Goal: Task Accomplishment & Management: Manage account settings

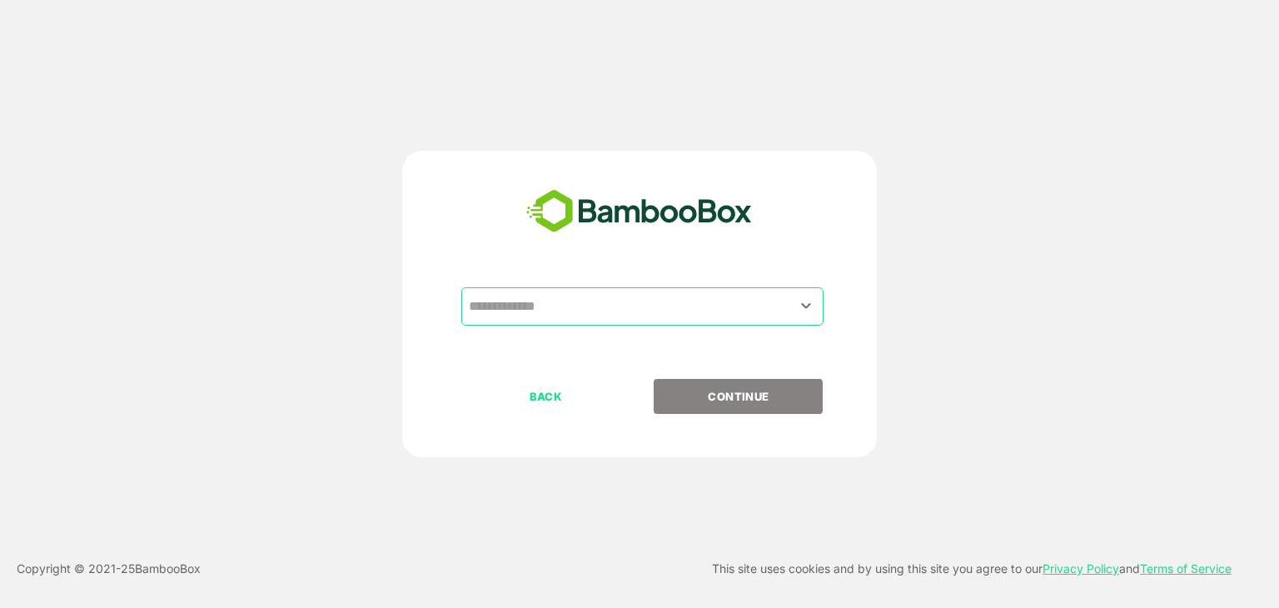
click at [566, 303] on input "text" at bounding box center [643, 307] width 356 height 32
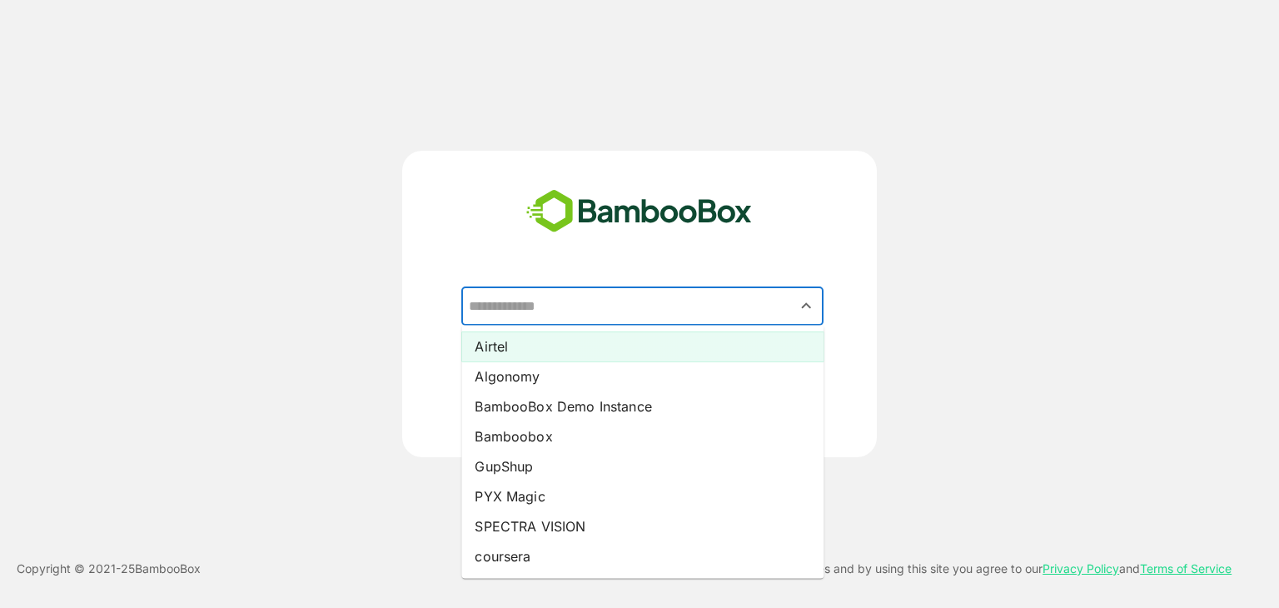
click at [523, 342] on li "Airtel" at bounding box center [642, 346] width 362 height 30
type input "******"
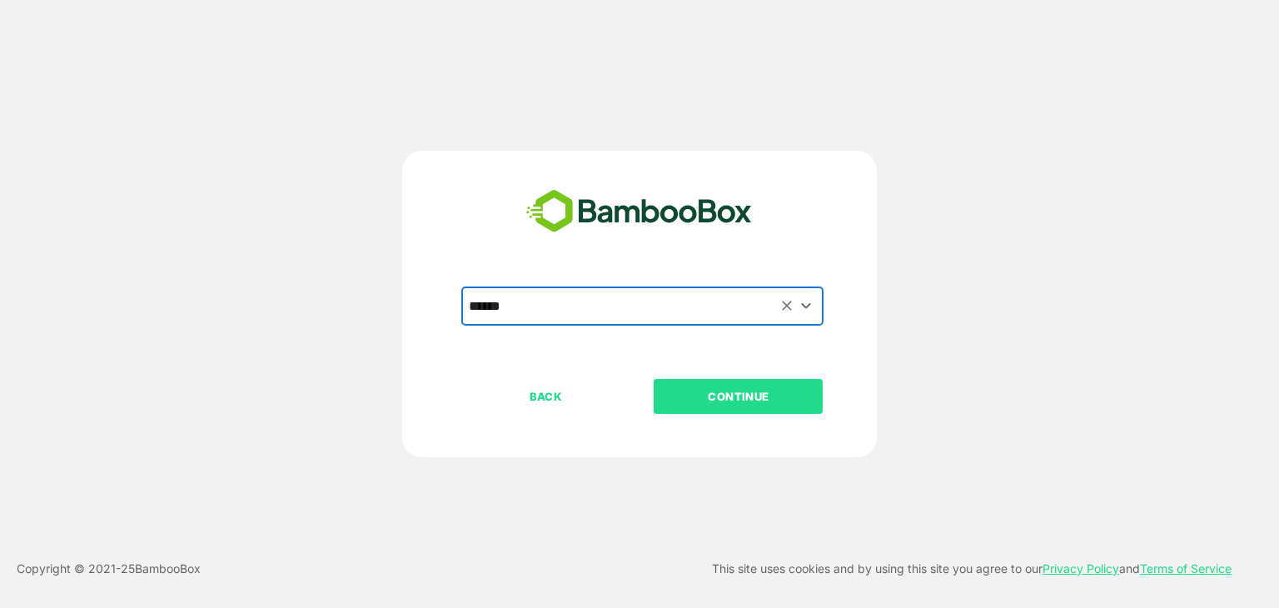
click at [776, 404] on p "CONTINUE" at bounding box center [738, 396] width 167 height 18
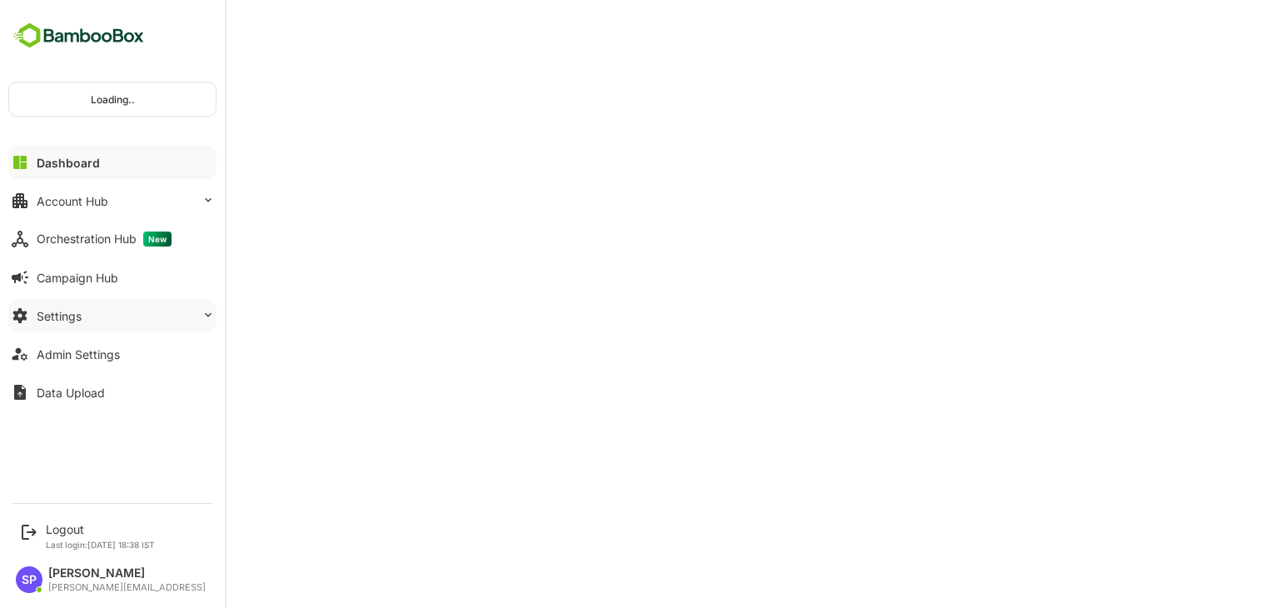
click at [146, 307] on button "Settings" at bounding box center [112, 315] width 208 height 33
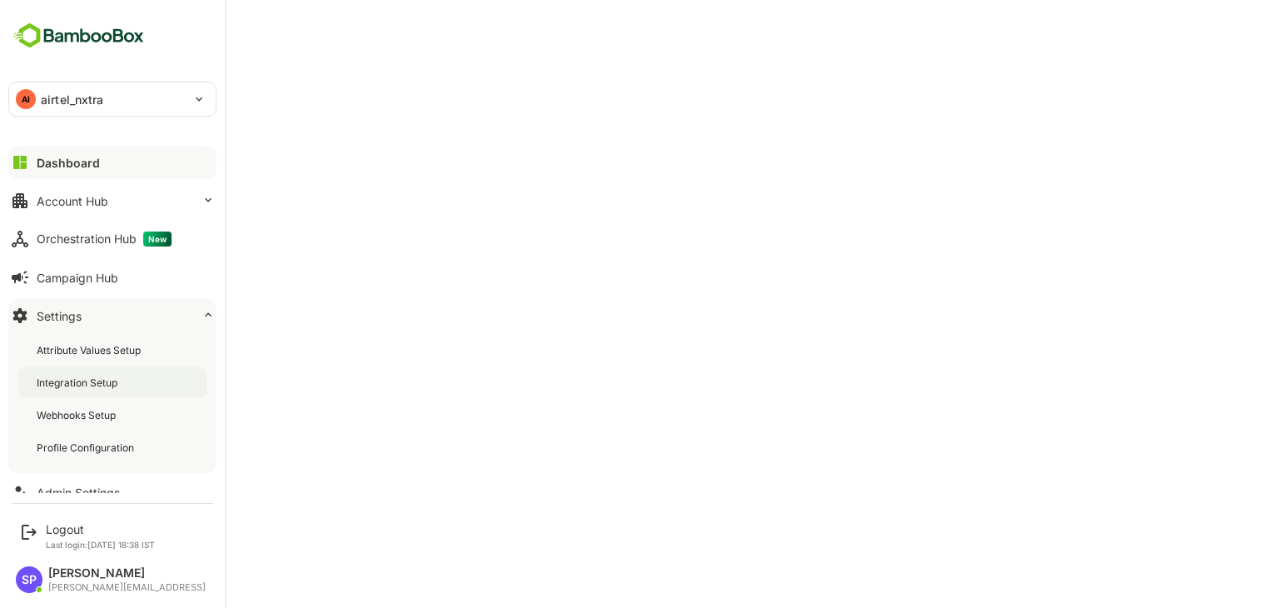
click at [126, 386] on div "Integration Setup" at bounding box center [112, 382] width 188 height 31
